Goal: Task Accomplishment & Management: Use online tool/utility

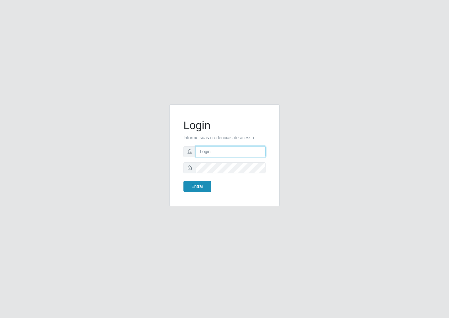
type input "janaina@iwof"
click at [190, 188] on button "Entrar" at bounding box center [197, 186] width 28 height 11
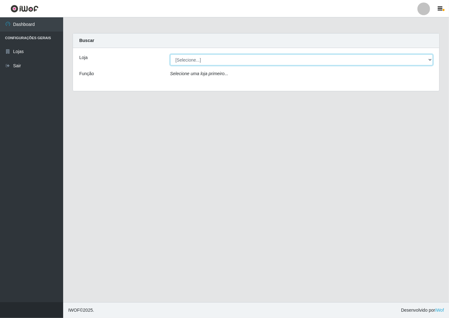
click at [429, 58] on select "[Selecione...] Minimercado Filezão" at bounding box center [301, 59] width 263 height 11
select select "204"
click at [170, 54] on select "[Selecione...] Minimercado Filezão" at bounding box center [301, 59] width 263 height 11
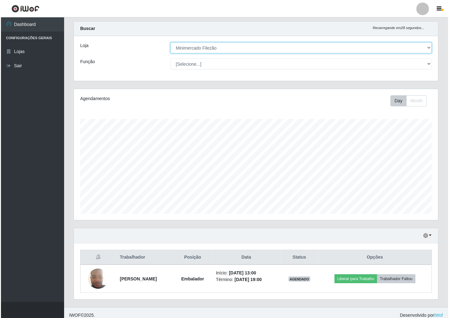
scroll to position [17, 0]
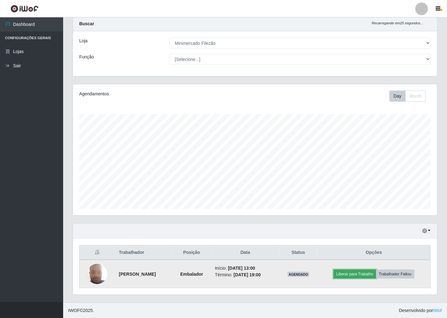
click at [362, 275] on button "Liberar para Trabalho" at bounding box center [355, 274] width 43 height 9
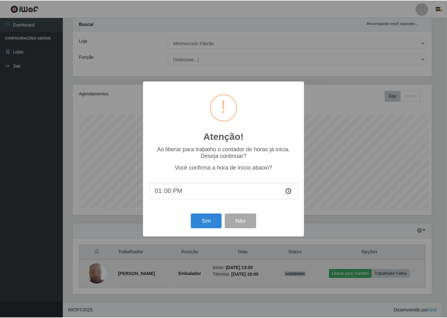
scroll to position [131, 361]
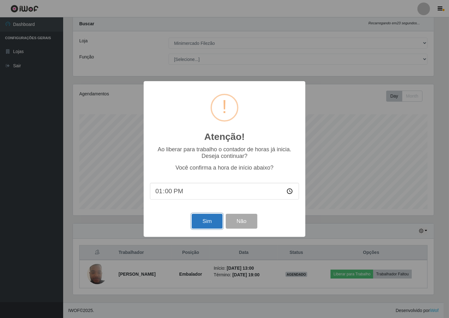
click at [202, 227] on button "Sim" at bounding box center [207, 221] width 31 height 15
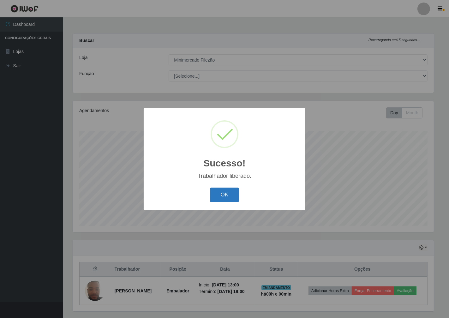
click at [233, 189] on button "OK" at bounding box center [224, 195] width 29 height 15
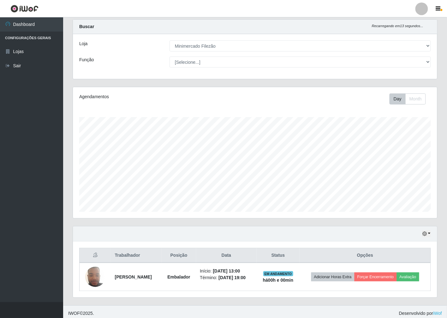
scroll to position [17, 0]
